Goal: Information Seeking & Learning: Understand process/instructions

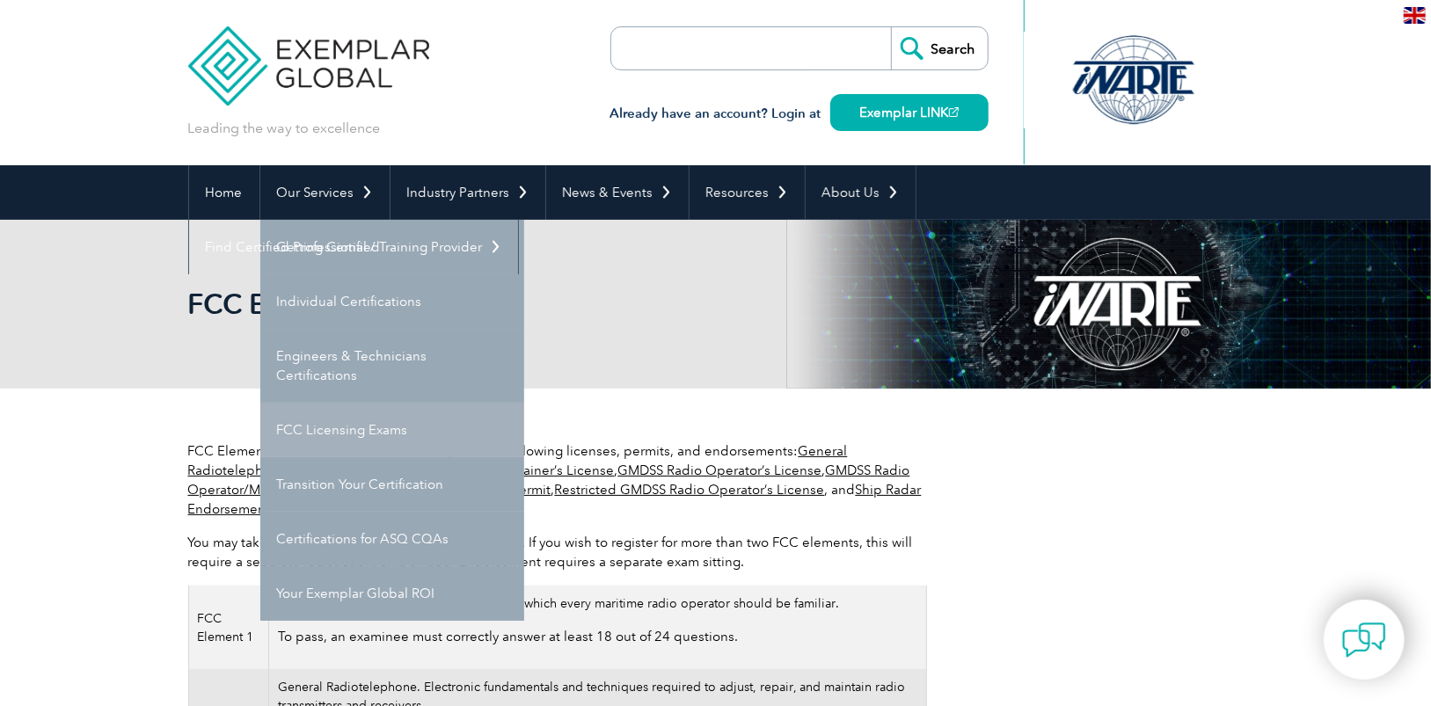
click at [383, 432] on link "FCC Licensing Exams" at bounding box center [392, 430] width 264 height 55
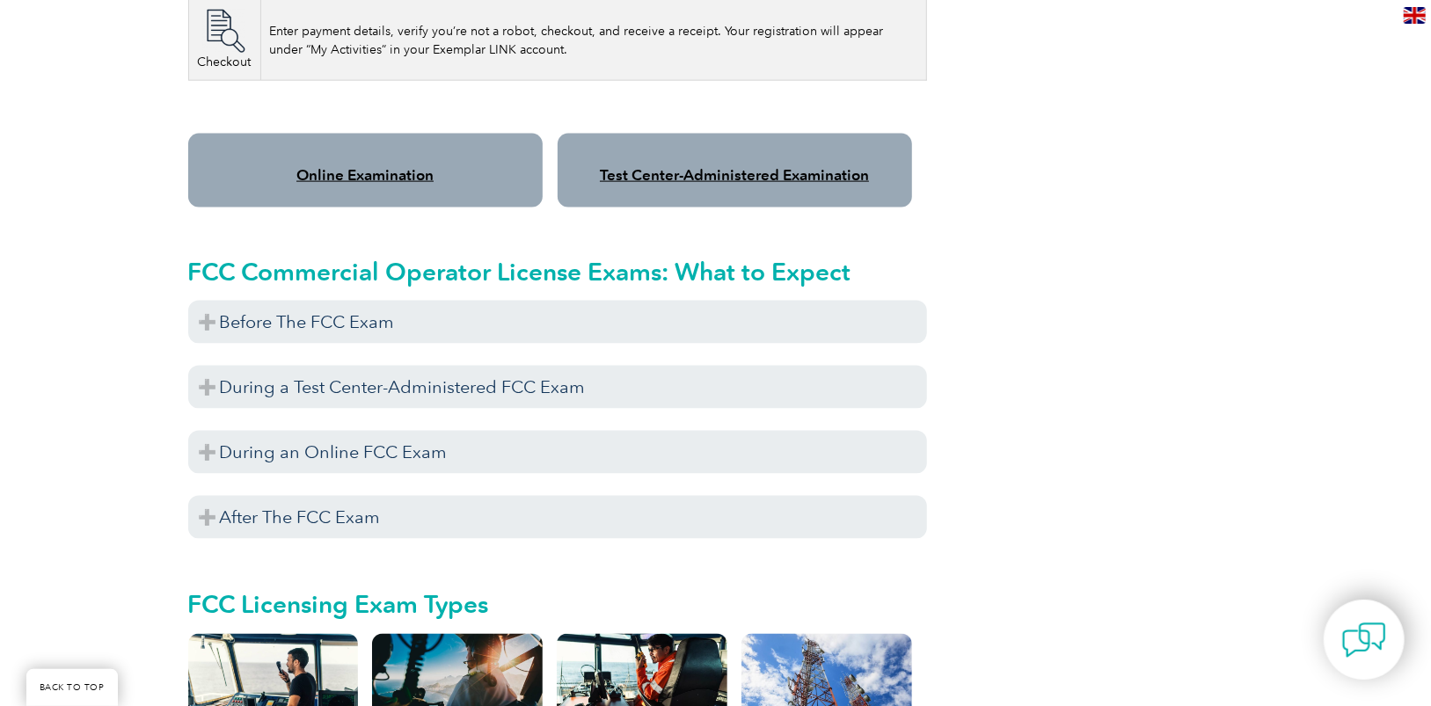
scroll to position [1495, 0]
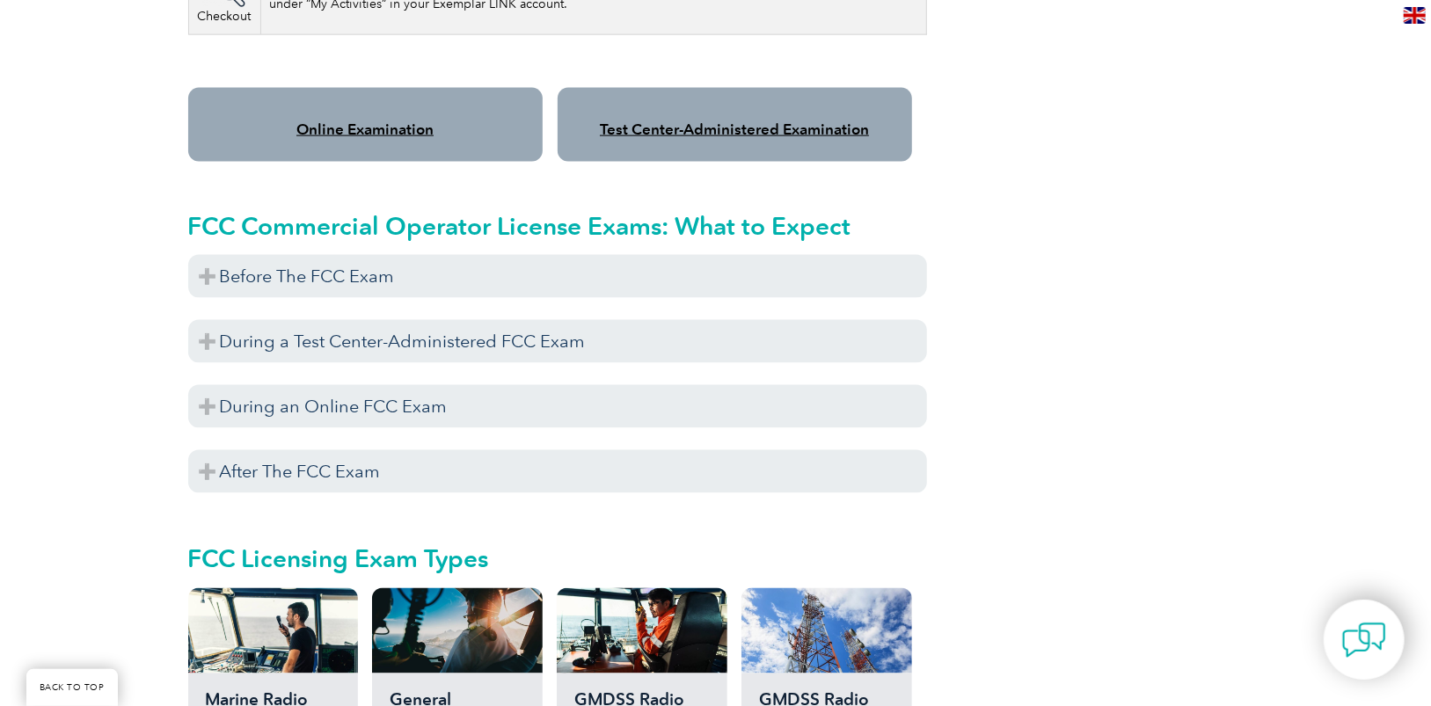
click at [347, 96] on div "Online Examination" at bounding box center [365, 125] width 355 height 74
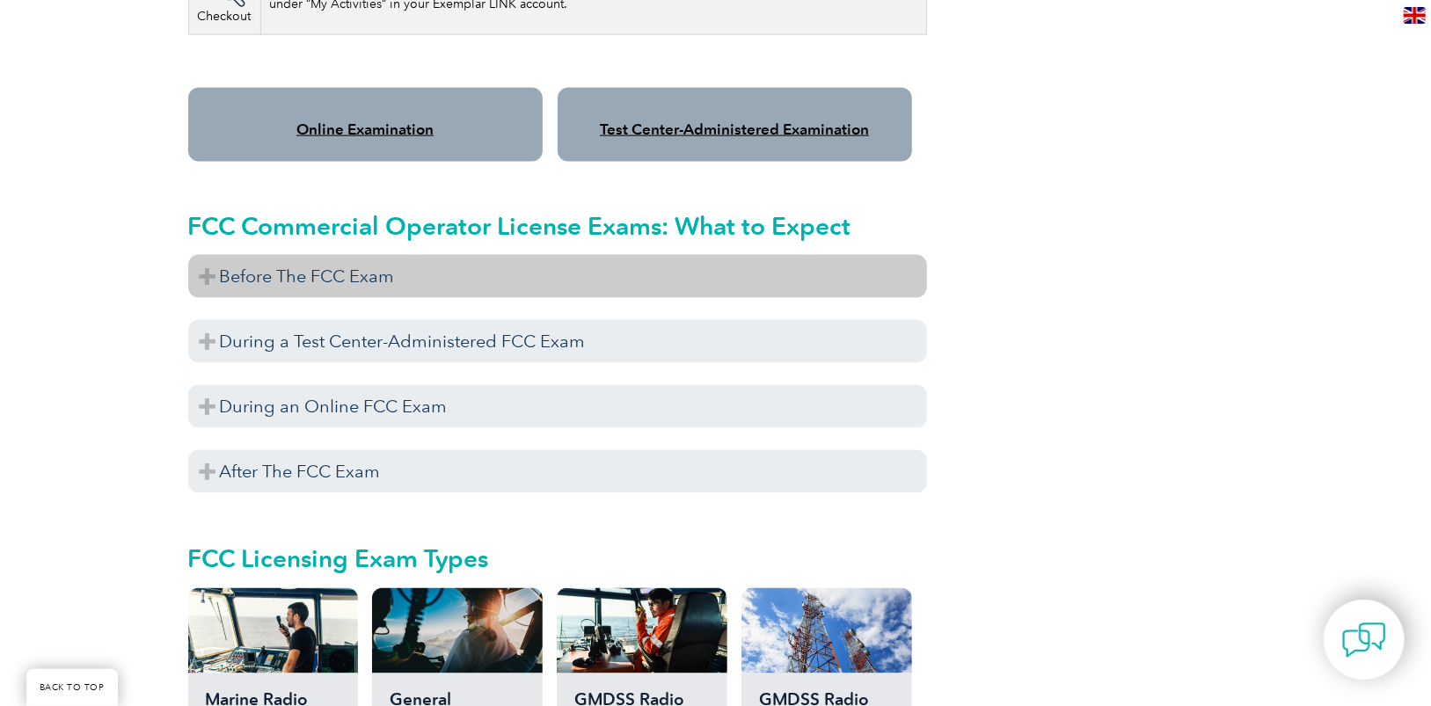
scroll to position [1583, 0]
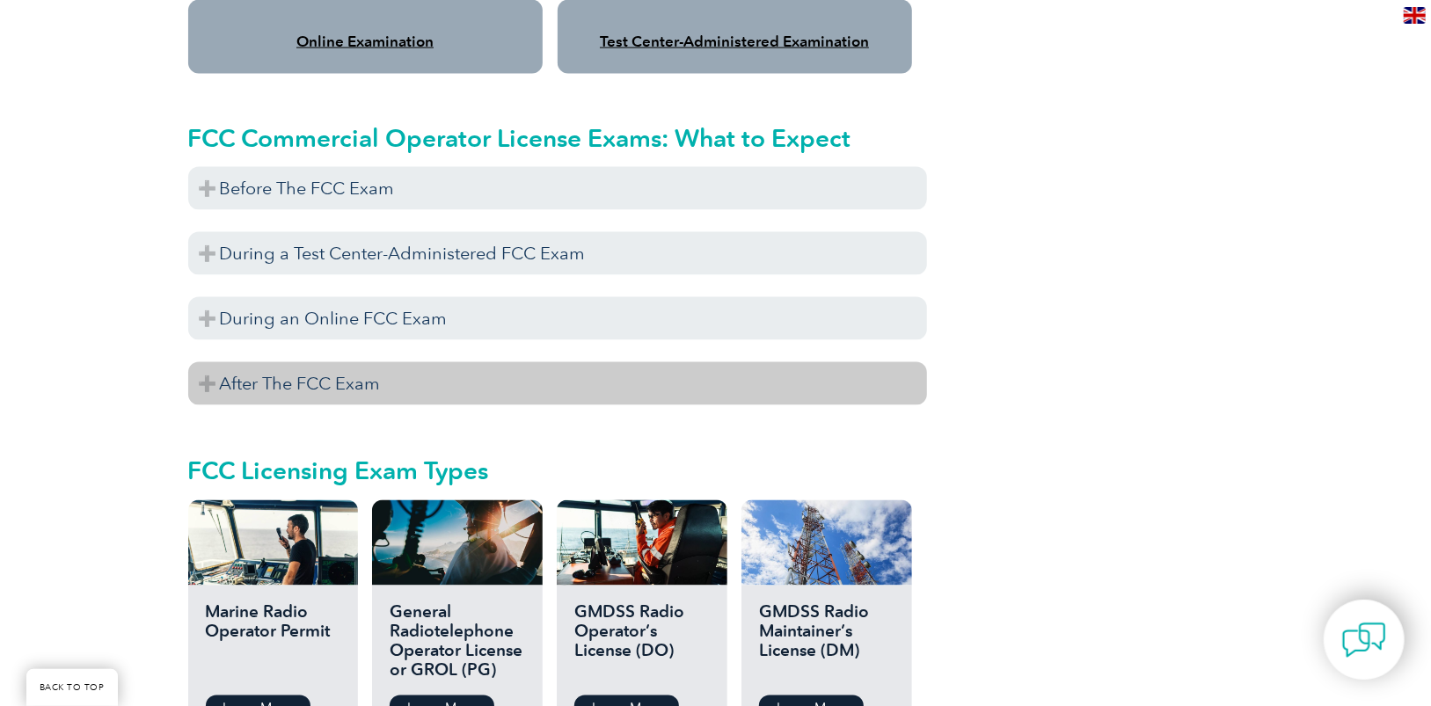
click at [373, 368] on h3 "After The FCC Exam" at bounding box center [557, 383] width 739 height 43
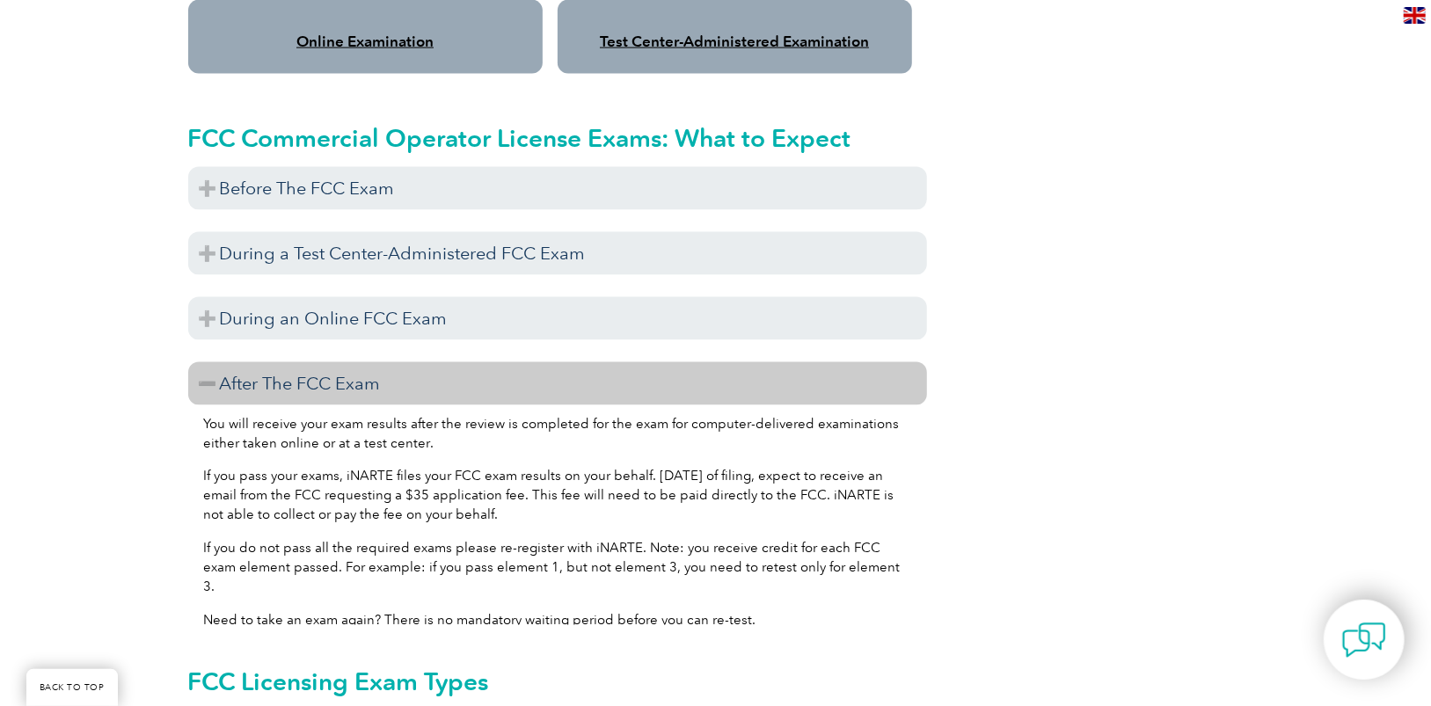
click at [373, 368] on h3 "After The FCC Exam" at bounding box center [557, 383] width 739 height 43
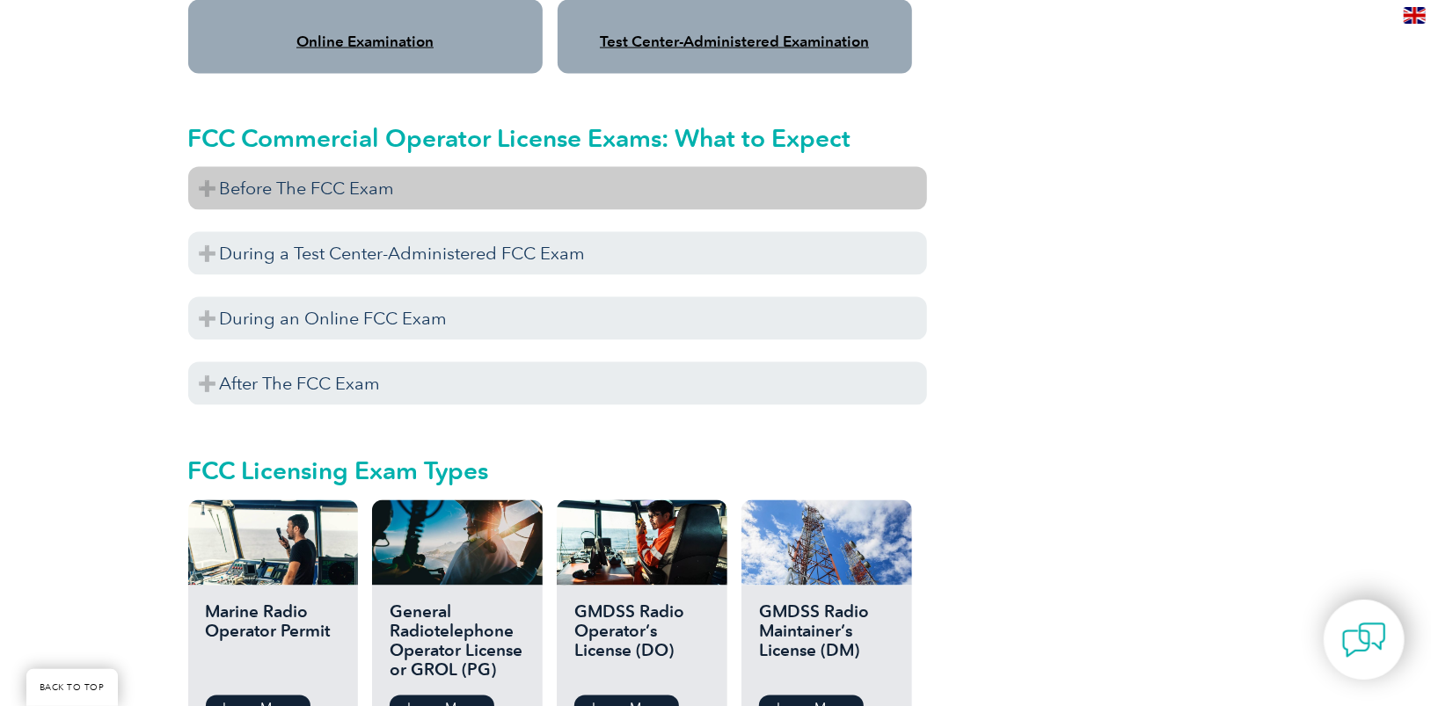
click at [351, 169] on h3 "Before The FCC Exam" at bounding box center [557, 188] width 739 height 43
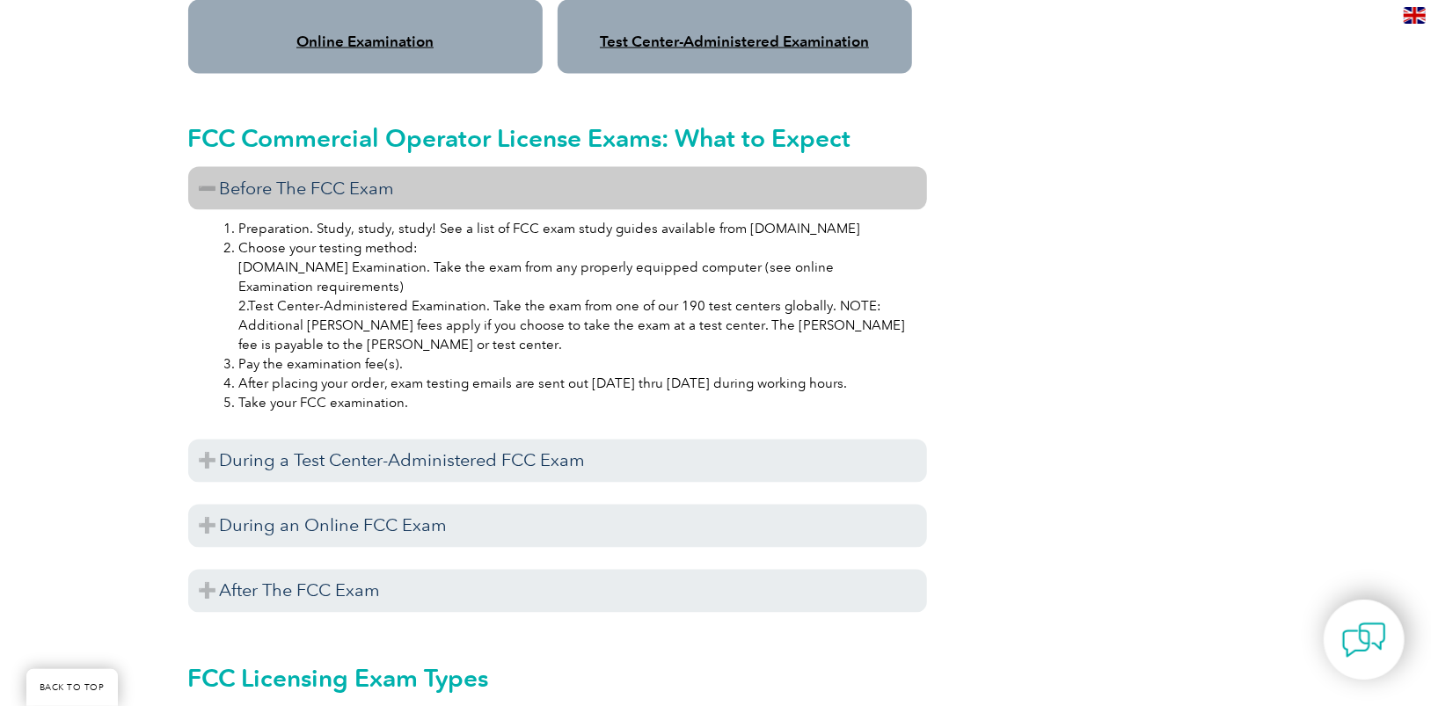
click at [290, 172] on h3 "Before The FCC Exam" at bounding box center [557, 188] width 739 height 43
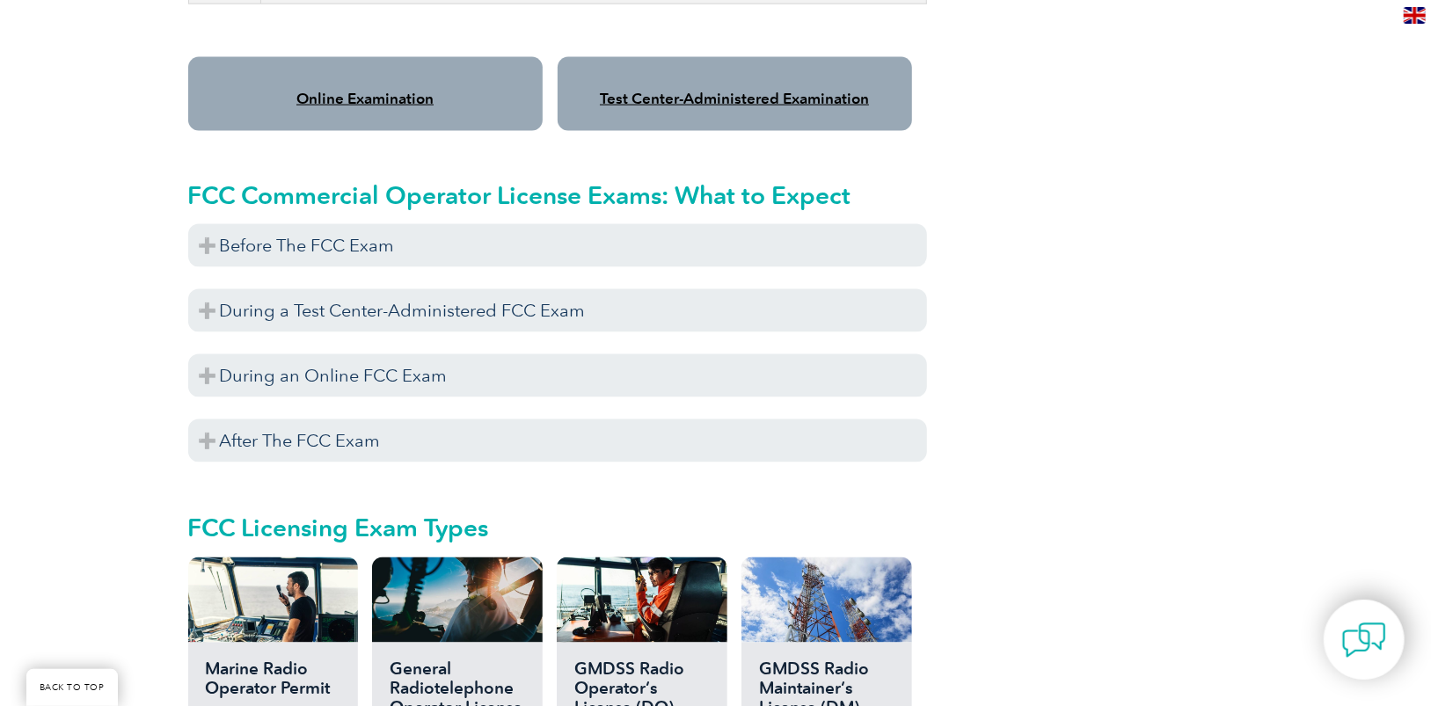
scroll to position [1495, 0]
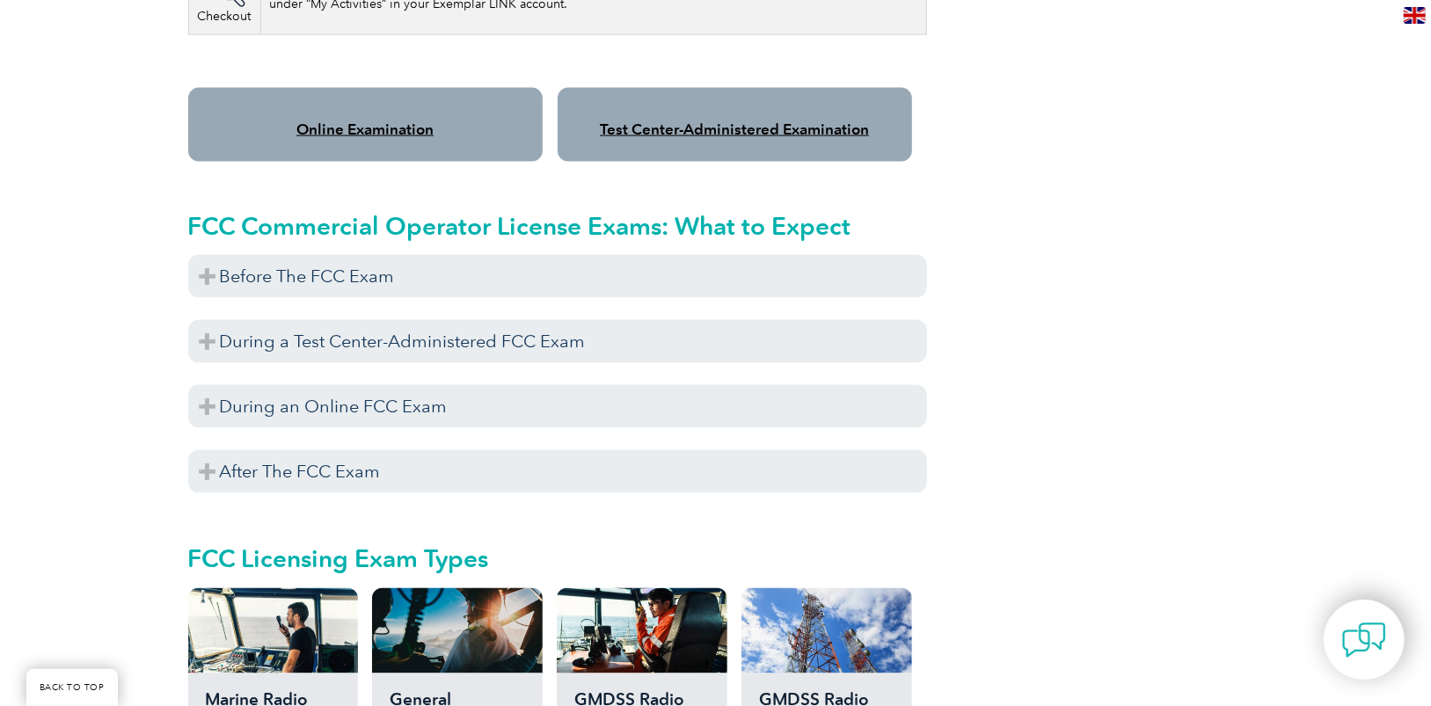
click at [359, 121] on link "Online Examination" at bounding box center [364, 130] width 137 height 18
